Goal: Task Accomplishment & Management: Complete application form

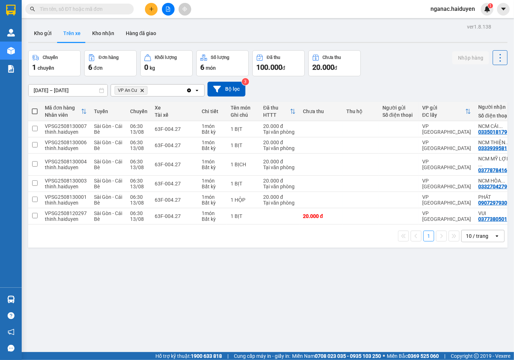
click at [440, 10] on span "nganac.haiduyen" at bounding box center [453, 8] width 56 height 9
click at [431, 20] on icon "login" at bounding box center [431, 22] width 4 height 4
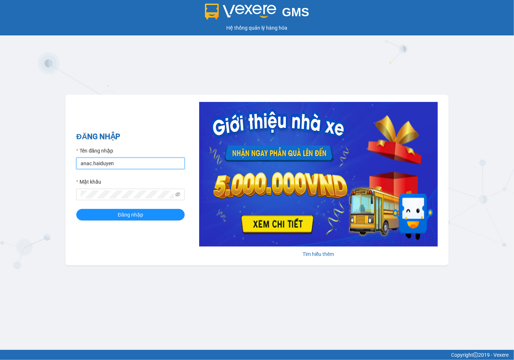
drag, startPoint x: 94, startPoint y: 163, endPoint x: 95, endPoint y: 159, distance: 3.6
click at [94, 163] on input "anac.haiduyen" at bounding box center [130, 164] width 108 height 12
type input "trucly.haiduyen"
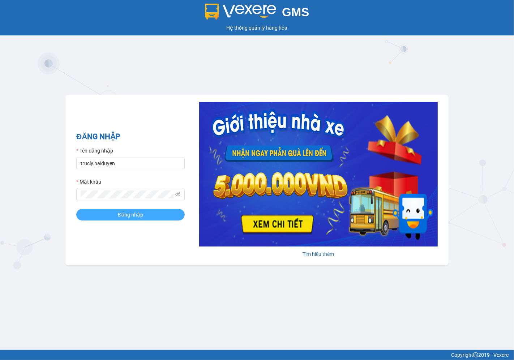
click at [119, 214] on span "Đăng nhập" at bounding box center [130, 215] width 25 height 8
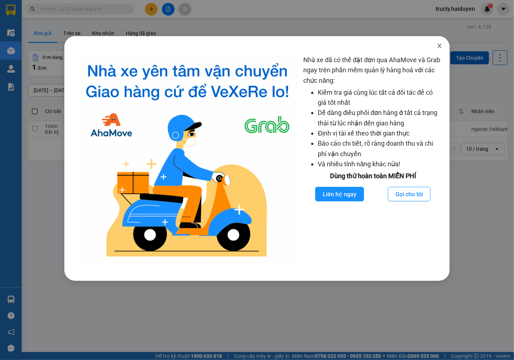
click at [436, 48] on icon "close" at bounding box center [439, 46] width 6 height 6
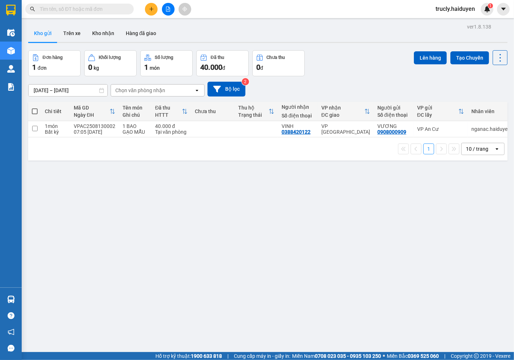
click at [363, 55] on div "Đơn hàng 1 đơn Khối lượng 0 kg Số lượng 1 món Đã thu 40.000 đ Chưa thu 0 đ Lên …" at bounding box center [267, 63] width 479 height 26
click at [85, 8] on input "text" at bounding box center [82, 9] width 85 height 8
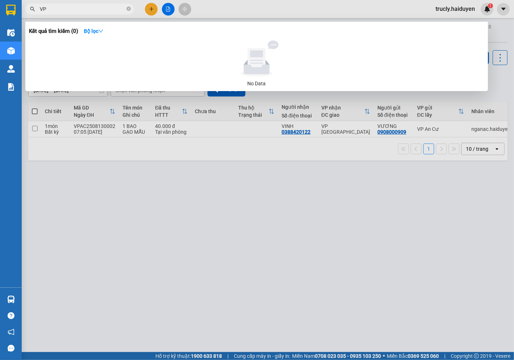
type input "V"
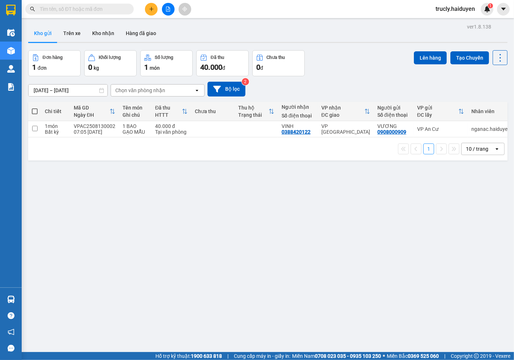
click at [353, 63] on div "Đơn hàng 1 đơn Khối lượng 0 kg Số lượng 1 món Đã thu 40.000 đ Chưa thu 0 đ Lên …" at bounding box center [267, 63] width 479 height 26
click at [341, 70] on div "Đơn hàng 1 đơn Khối lượng 0 kg Số lượng 1 món Đã thu 40.000 đ Chưa thu 0 đ Lên …" at bounding box center [267, 63] width 479 height 26
click at [66, 33] on button "Trên xe" at bounding box center [71, 33] width 29 height 17
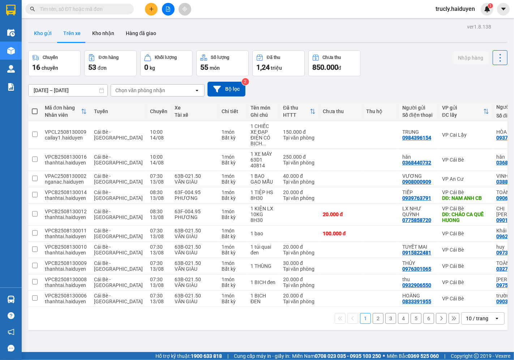
click at [51, 35] on button "Kho gửi" at bounding box center [42, 33] width 29 height 17
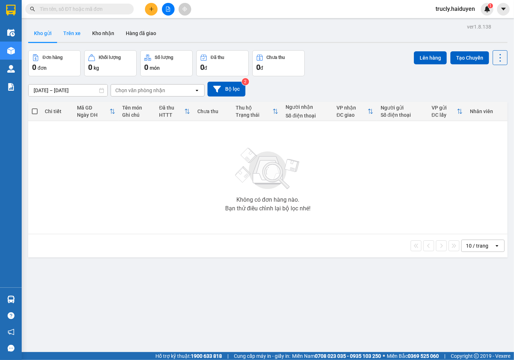
click at [82, 34] on button "Trên xe" at bounding box center [71, 33] width 29 height 17
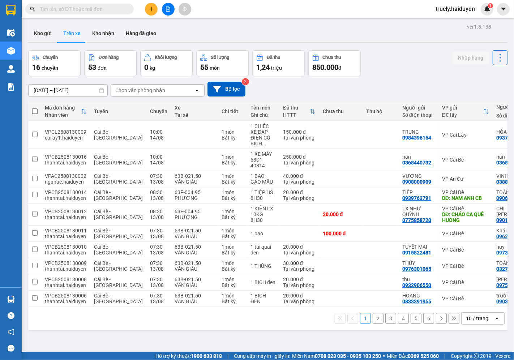
click at [130, 88] on div "Chọn văn phòng nhận" at bounding box center [140, 90] width 50 height 7
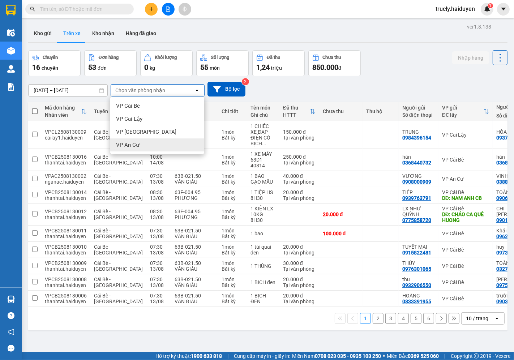
click at [138, 146] on span "VP An Cư" at bounding box center [127, 144] width 23 height 7
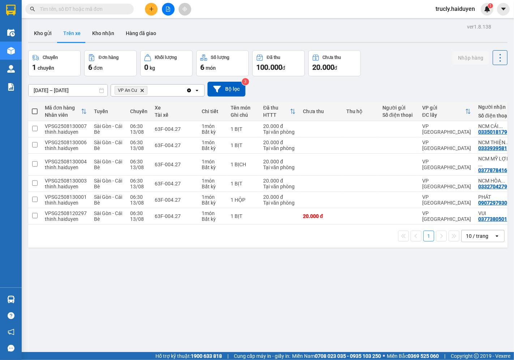
drag, startPoint x: 103, startPoint y: 35, endPoint x: 93, endPoint y: 79, distance: 45.6
click at [103, 35] on button "Kho nhận" at bounding box center [103, 33] width 34 height 17
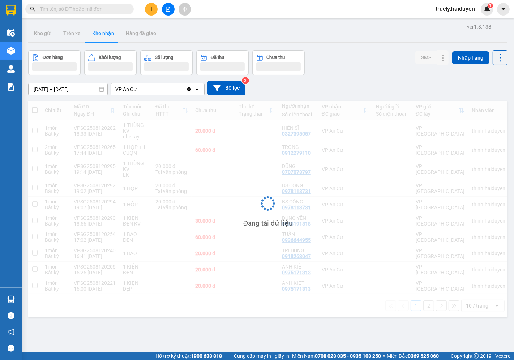
click at [44, 85] on input "[DATE] – [DATE]" at bounding box center [68, 89] width 79 height 12
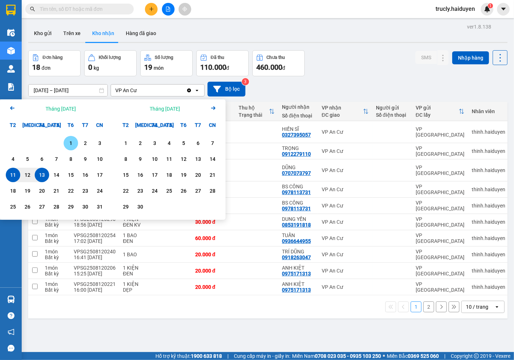
click at [70, 142] on div "1" at bounding box center [71, 143] width 10 height 9
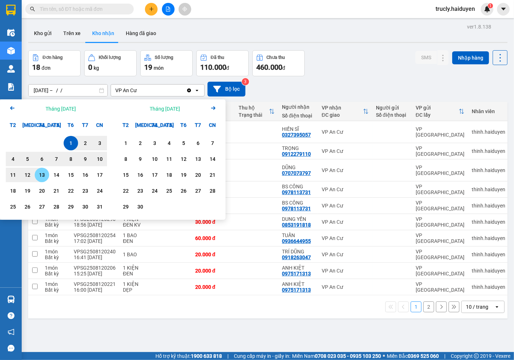
click at [39, 175] on div "13" at bounding box center [42, 175] width 10 height 9
type input "[DATE] – [DATE]"
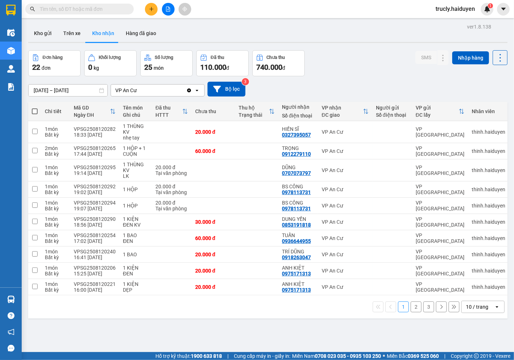
click at [413, 311] on button "2" at bounding box center [415, 306] width 11 height 11
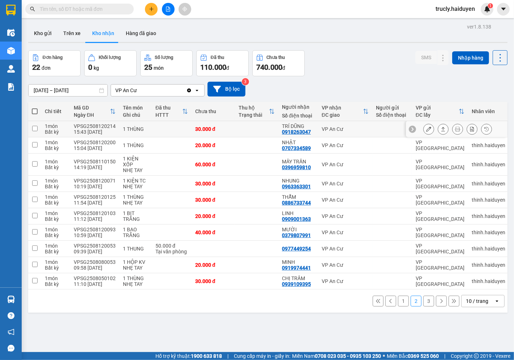
click at [423, 126] on button at bounding box center [428, 129] width 10 height 13
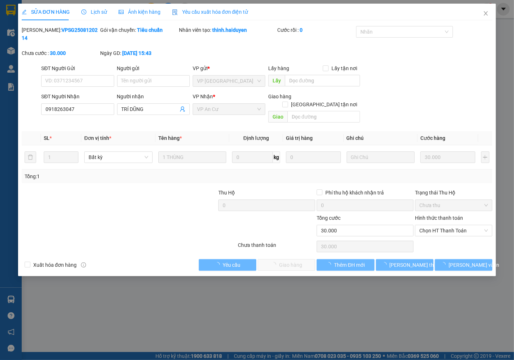
type input "0918263047"
type input "TRÍ DŨNG"
type input "30.000"
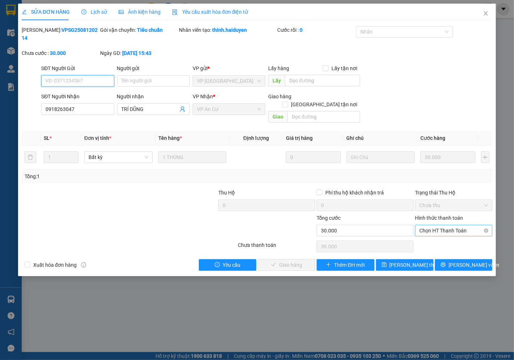
click at [435, 225] on span "Chọn HT Thanh Toán" at bounding box center [453, 230] width 69 height 11
drag, startPoint x: 432, startPoint y: 228, endPoint x: 410, endPoint y: 232, distance: 22.8
click at [432, 229] on div "Tại văn phòng" at bounding box center [453, 229] width 69 height 8
type input "0"
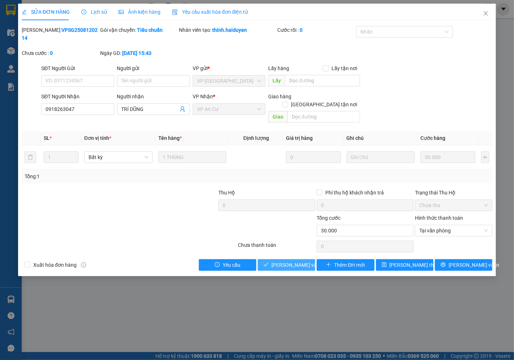
click at [301, 261] on span "[PERSON_NAME] và Giao hàng" at bounding box center [305, 265] width 69 height 8
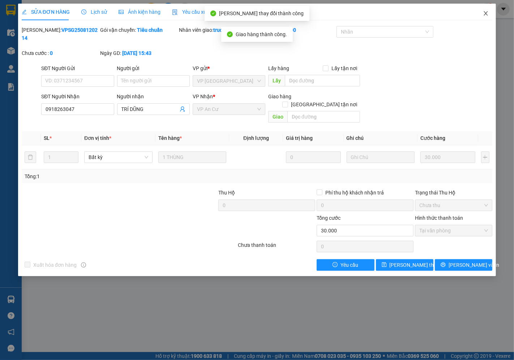
click at [486, 13] on icon "close" at bounding box center [486, 13] width 6 height 6
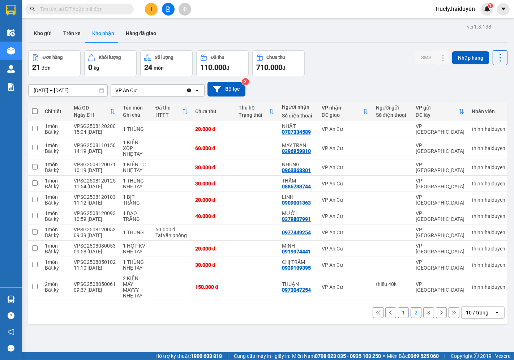
click at [423, 313] on button "3" at bounding box center [428, 312] width 11 height 11
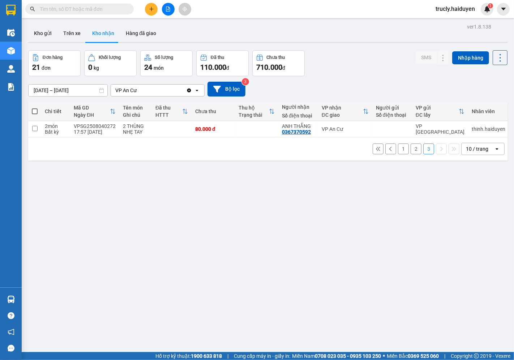
click at [398, 150] on button "1" at bounding box center [403, 148] width 11 height 11
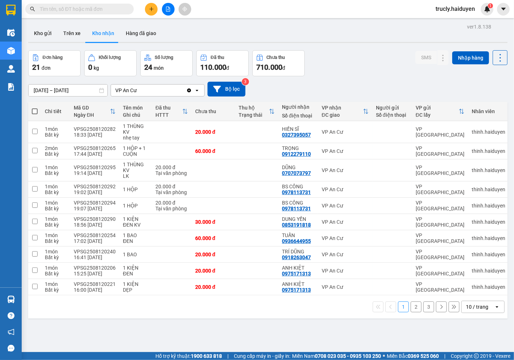
click at [396, 33] on div "Kho gửi Trên xe Kho nhận Hàng đã giao" at bounding box center [267, 34] width 479 height 19
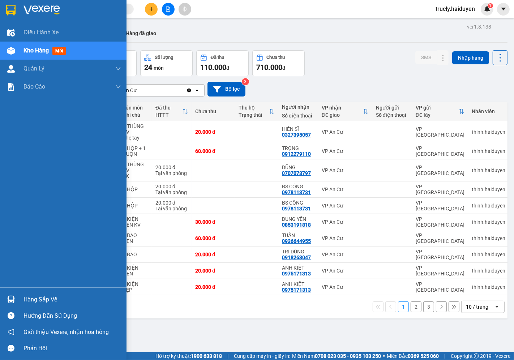
click at [37, 51] on span "Kho hàng" at bounding box center [35, 50] width 25 height 7
click at [12, 47] on img at bounding box center [11, 51] width 8 height 8
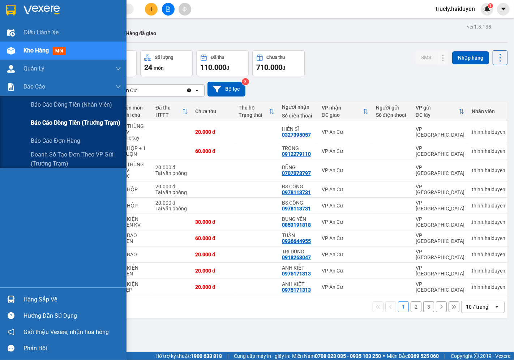
click at [56, 122] on span "Báo cáo dòng tiền (trưởng trạm)" at bounding box center [76, 122] width 90 height 9
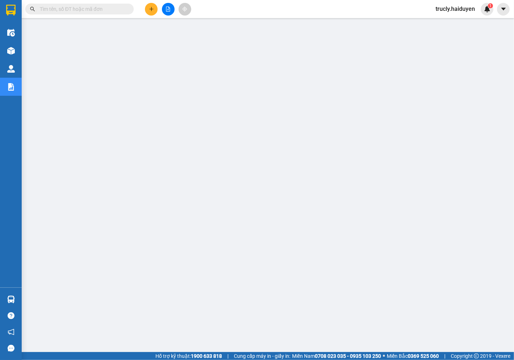
click at [154, 8] on icon "plus" at bounding box center [151, 9] width 5 height 5
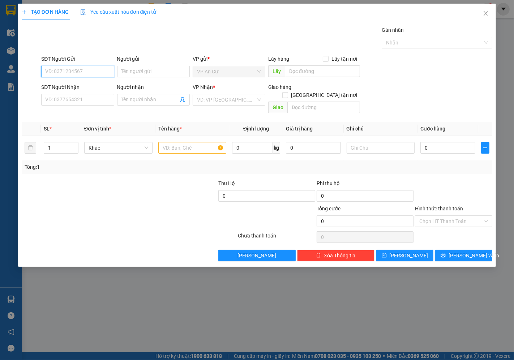
drag, startPoint x: 79, startPoint y: 70, endPoint x: 492, endPoint y: 86, distance: 413.3
click at [83, 71] on input "SĐT Người Gửi" at bounding box center [77, 72] width 73 height 12
click at [96, 85] on div "0364677274 - YẾN MY" at bounding box center [78, 86] width 64 height 8
type input "0364677274"
type input "YẾN MY"
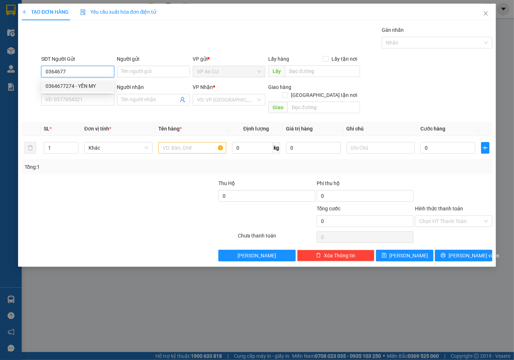
type input "0968513853"
type input "ĐẠT"
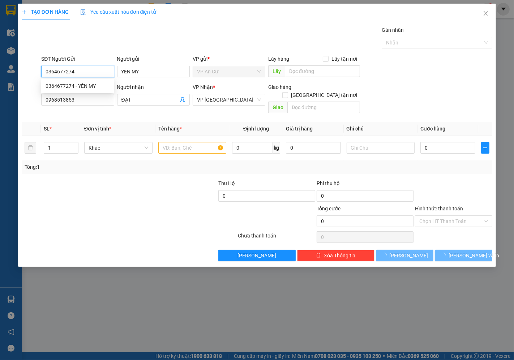
type input "20.000"
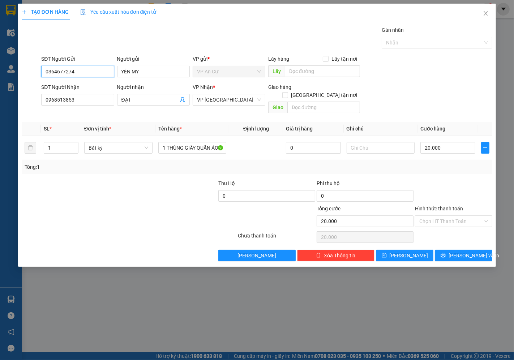
type input "0364677274"
click at [145, 208] on div at bounding box center [90, 217] width 138 height 25
click at [81, 106] on div "SĐT Người Nhận 0968513853" at bounding box center [77, 95] width 73 height 25
click at [80, 103] on input "0968513853" at bounding box center [77, 100] width 73 height 12
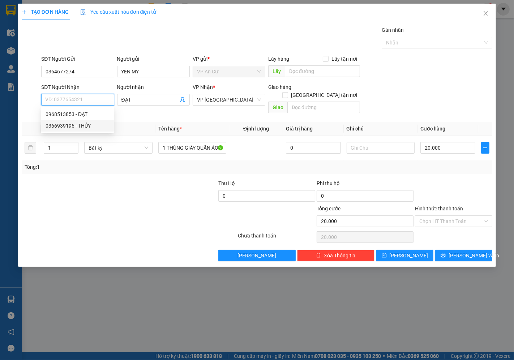
click at [82, 127] on div "0366939196 - THỦY" at bounding box center [78, 126] width 64 height 8
type input "0366939196"
type input "THỦY"
click at [56, 99] on input "0366939196" at bounding box center [77, 100] width 73 height 12
click at [61, 100] on input "0366939196" at bounding box center [77, 100] width 73 height 12
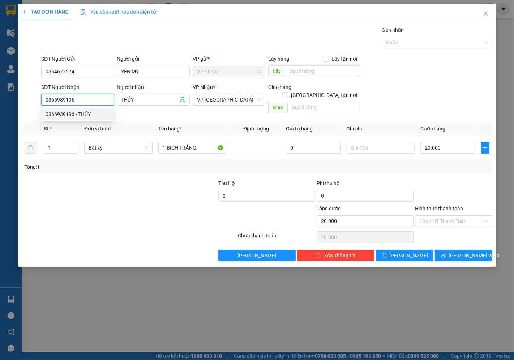
click at [87, 100] on input "0366939196" at bounding box center [77, 100] width 73 height 12
type input "0366939196"
click at [125, 214] on div at bounding box center [90, 217] width 138 height 25
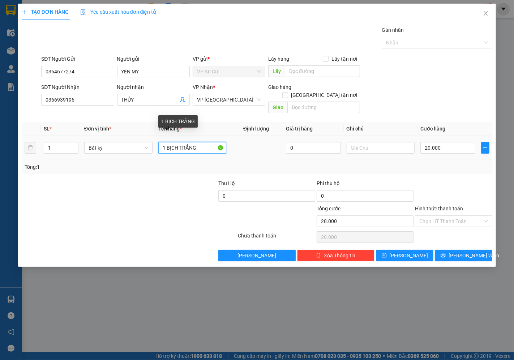
click at [195, 142] on input "1 BỊCH TRẮNG" at bounding box center [192, 148] width 68 height 12
type input "1 KIỆN QUẤN GIẤY VỢT CẦU LONG"
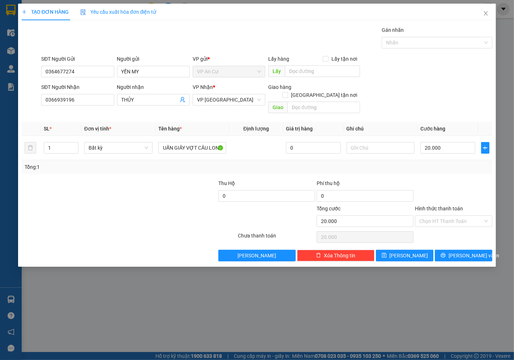
click at [135, 219] on div at bounding box center [90, 217] width 138 height 25
click at [185, 143] on input "1 KIỆN QUẤN GIẤY VỢT CẦU LONG" at bounding box center [192, 148] width 68 height 12
click at [425, 163] on div "Tổng: 1" at bounding box center [257, 167] width 470 height 14
click at [459, 163] on div "Tổng: 1" at bounding box center [257, 167] width 465 height 8
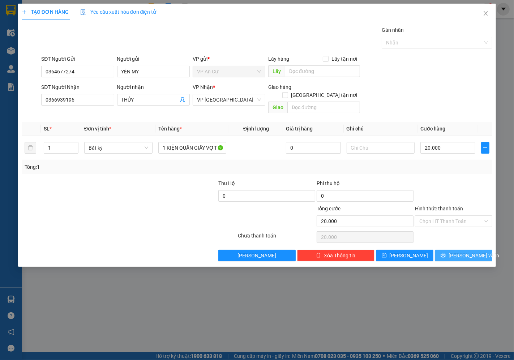
click at [445, 253] on icon "printer" at bounding box center [442, 255] width 5 height 5
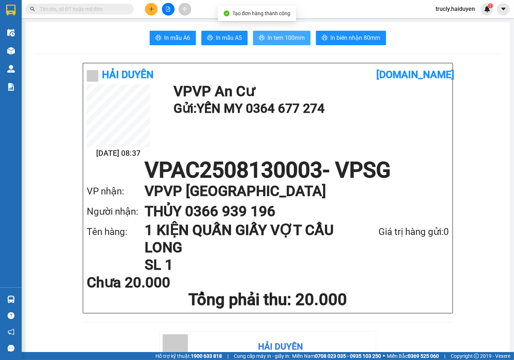
click at [277, 34] on span "In tem 100mm" at bounding box center [285, 37] width 37 height 9
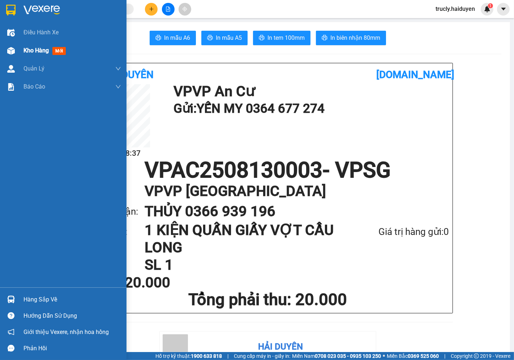
click at [17, 53] on div at bounding box center [11, 50] width 13 height 13
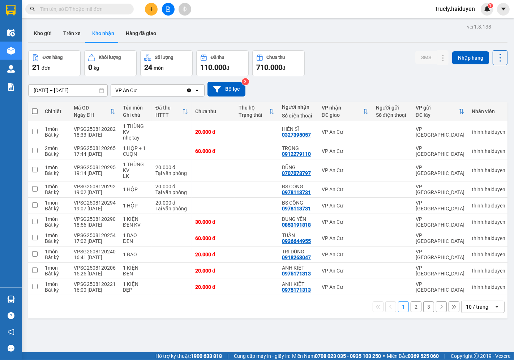
click at [347, 55] on div "Đơn hàng 21 đơn Khối lượng 0 kg Số lượng 24 món Đã thu 110.000 đ Chưa thu 710.0…" at bounding box center [267, 63] width 479 height 26
